Goal: Connect with others: Connect with others

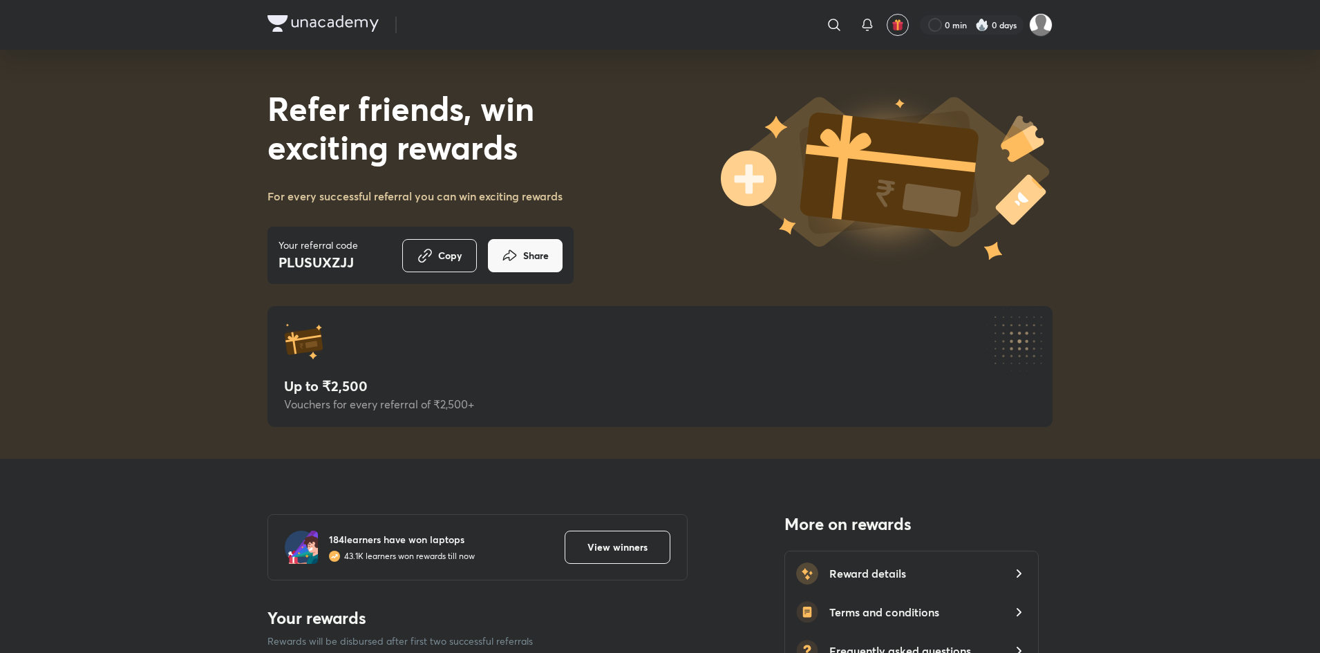
click at [634, 17] on div "​" at bounding box center [721, 24] width 254 height 33
drag, startPoint x: 438, startPoint y: 25, endPoint x: 377, endPoint y: 24, distance: 61.5
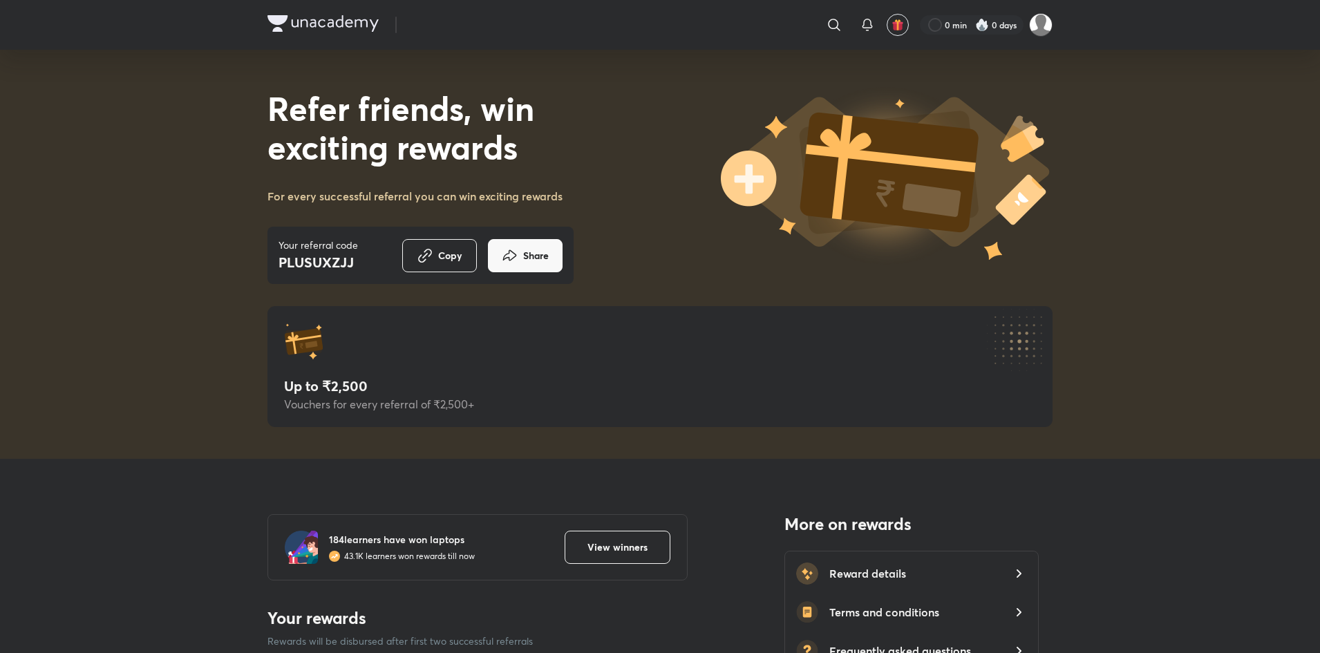
drag, startPoint x: 959, startPoint y: 27, endPoint x: 794, endPoint y: 37, distance: 164.8
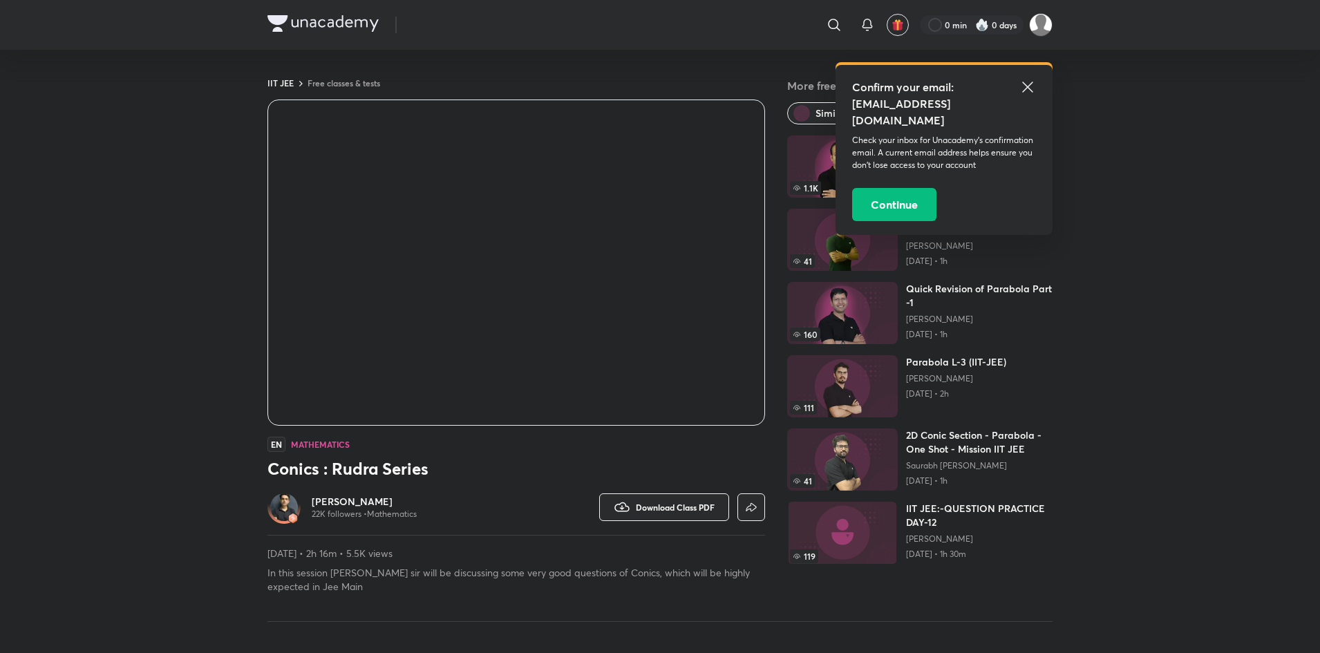
click at [1028, 83] on icon at bounding box center [1027, 87] width 17 height 17
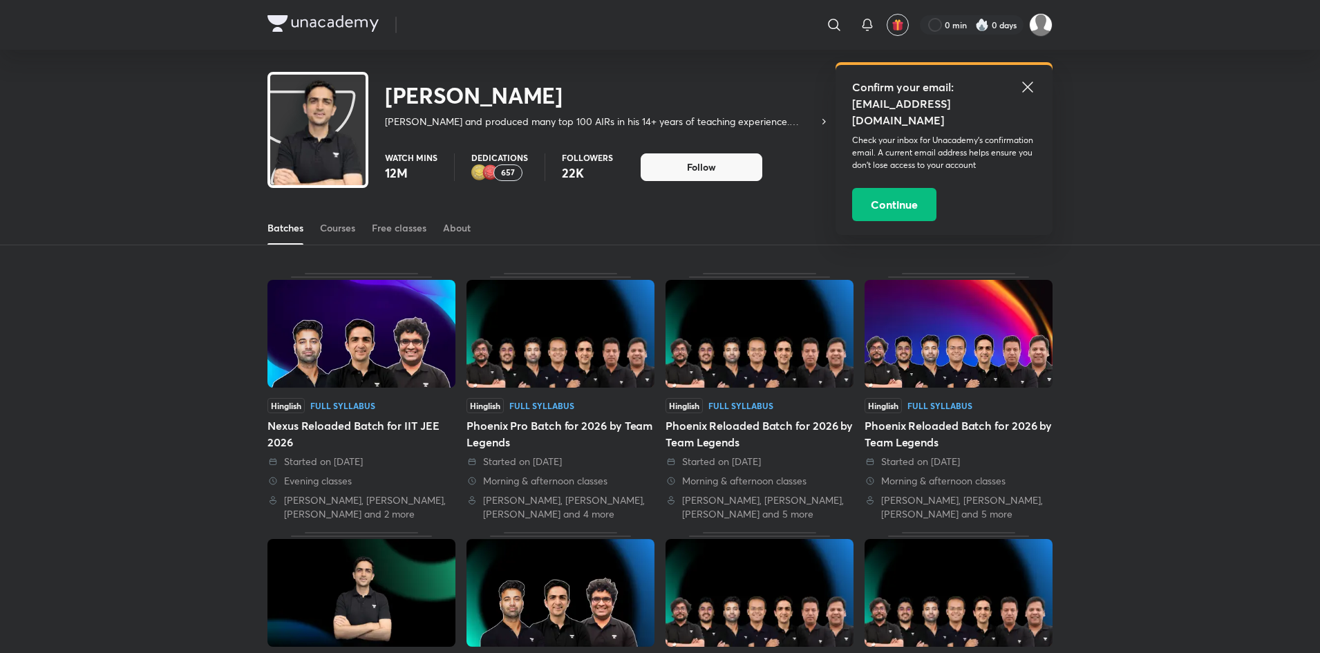
click at [1022, 88] on icon at bounding box center [1027, 87] width 17 height 17
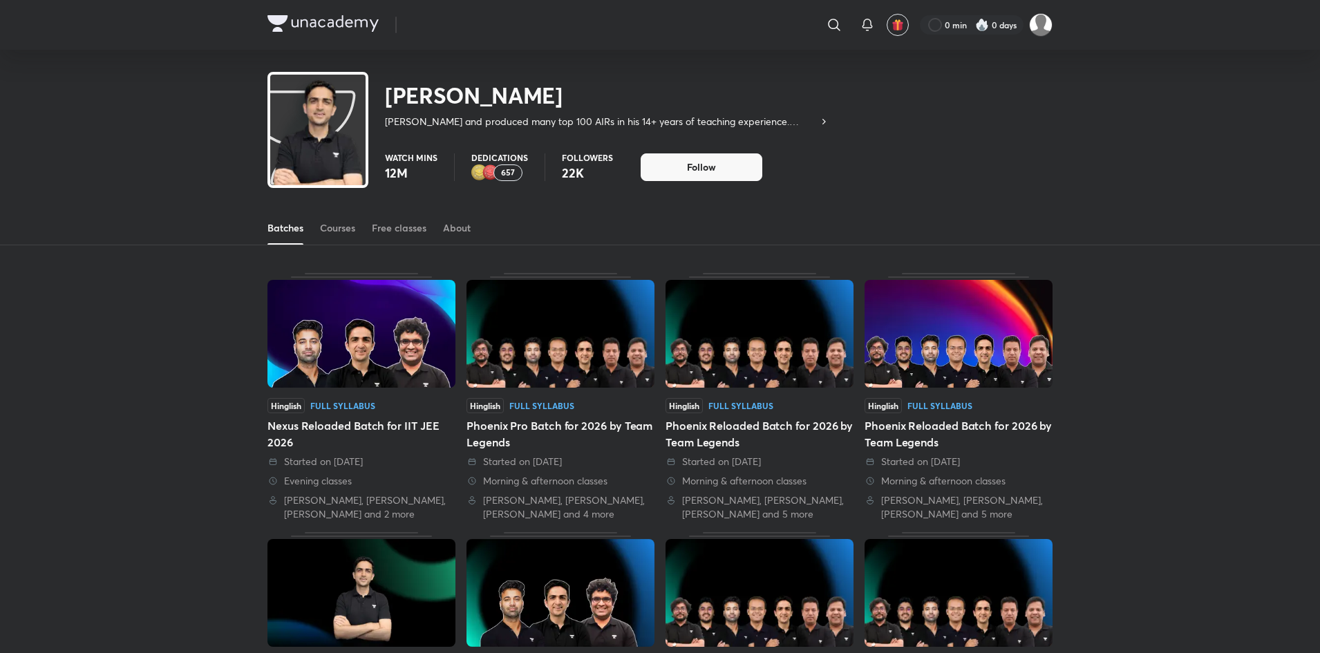
click at [825, 122] on icon at bounding box center [823, 121] width 11 height 11
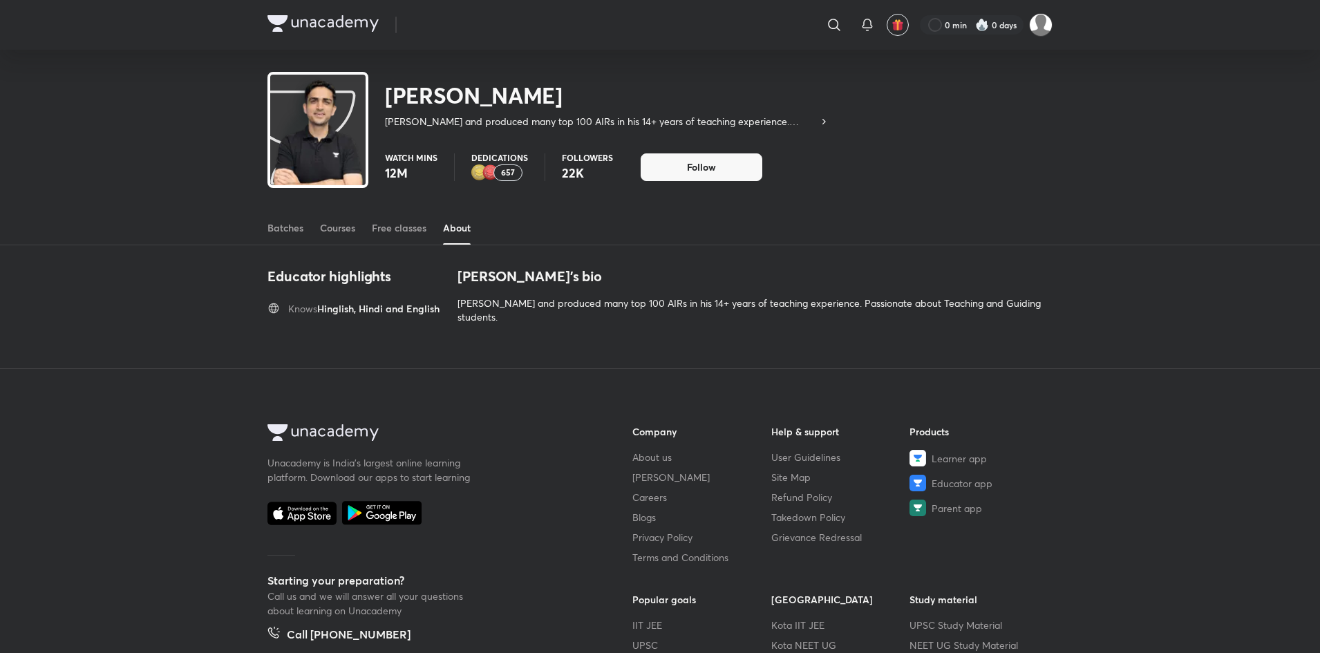
click at [825, 120] on icon at bounding box center [823, 121] width 11 height 11
click at [401, 222] on div "Free classes" at bounding box center [399, 228] width 55 height 14
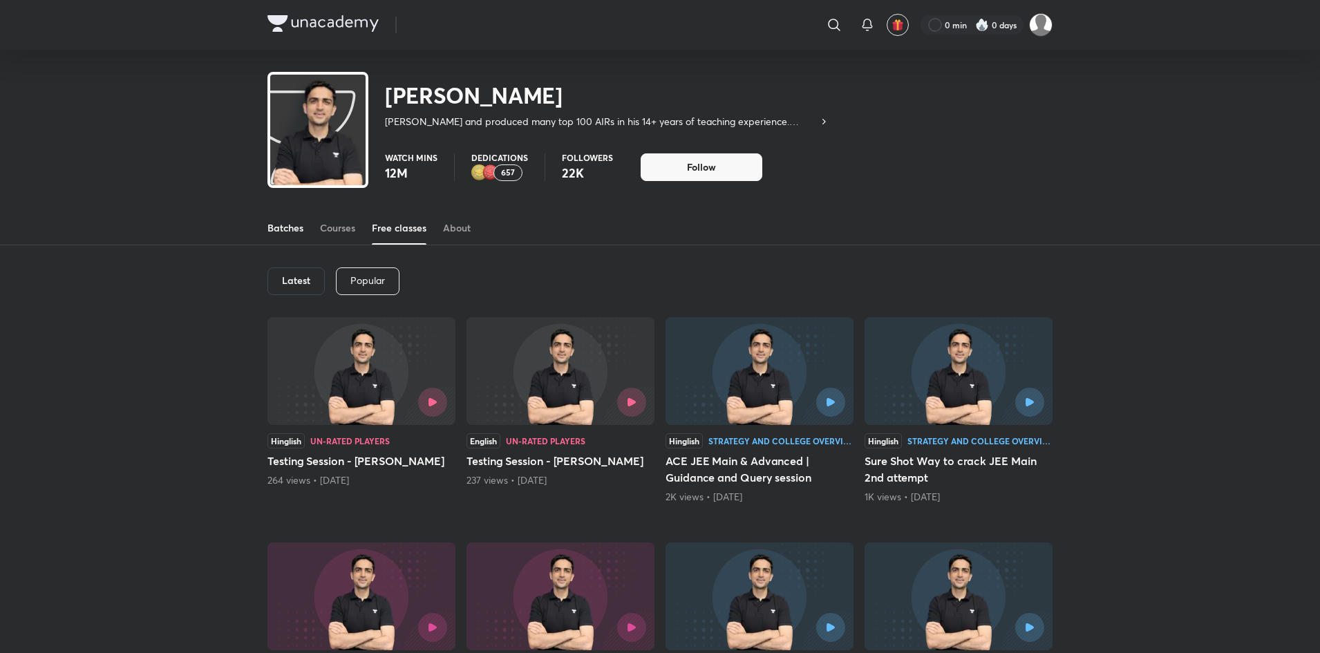
click at [292, 227] on div "Batches" at bounding box center [285, 228] width 36 height 14
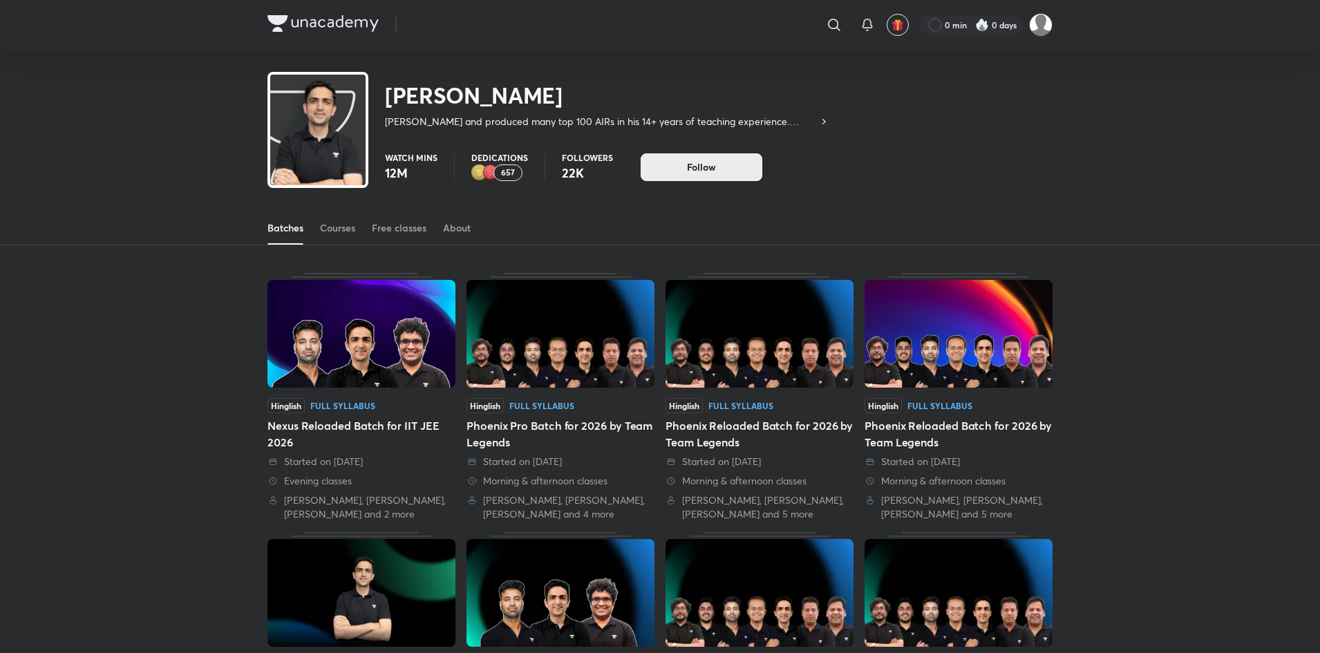
click at [704, 162] on span "Follow" at bounding box center [701, 167] width 29 height 14
